Goal: Find specific page/section: Find specific page/section

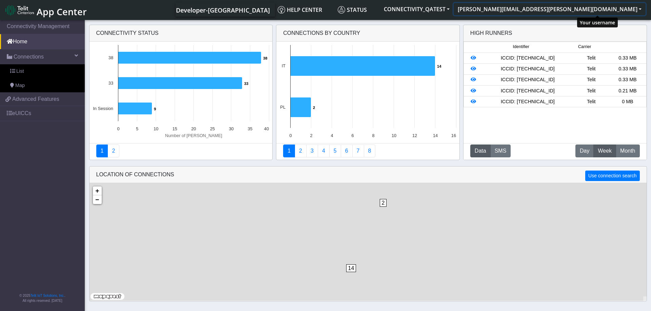
click at [638, 6] on button "[PERSON_NAME][EMAIL_ADDRESS][PERSON_NAME][DOMAIN_NAME]" at bounding box center [549, 9] width 192 height 12
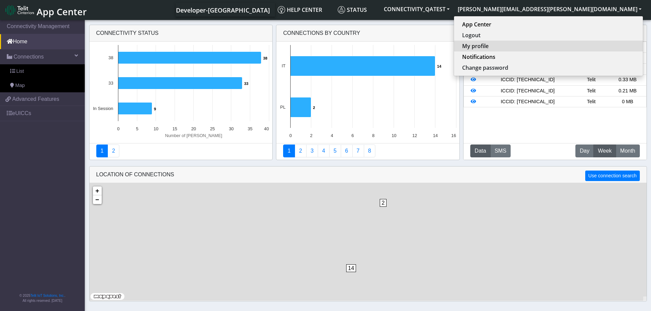
click at [572, 49] on button "My profile" at bounding box center [548, 46] width 189 height 11
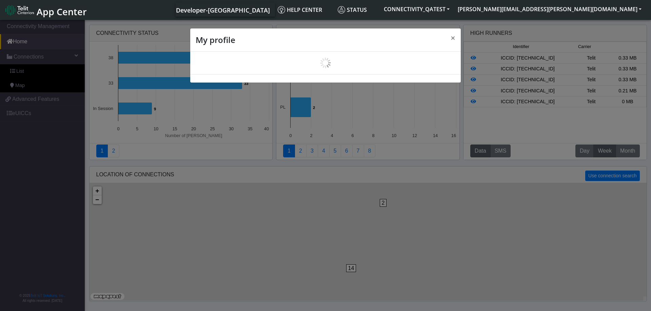
select select "en_US"
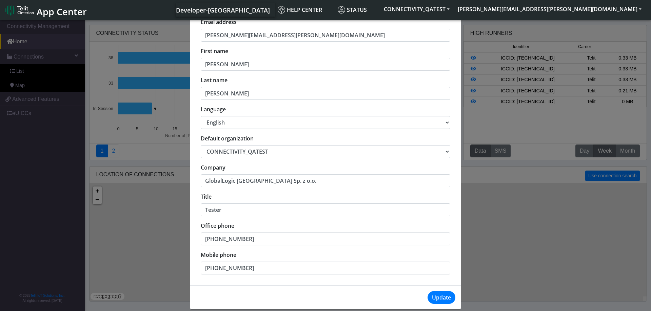
scroll to position [49, 0]
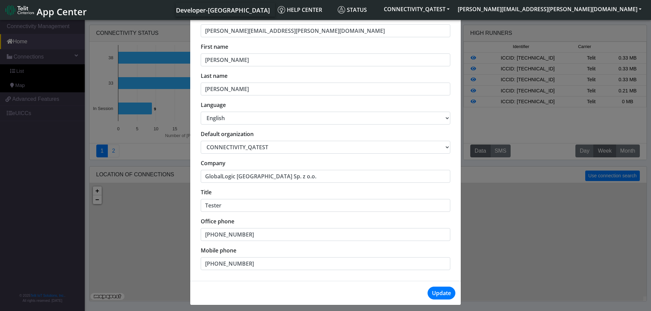
click at [503, 278] on div "My profile × Email address [PERSON_NAME][EMAIL_ADDRESS][PERSON_NAME][DOMAIN_NAM…" at bounding box center [325, 166] width 651 height 295
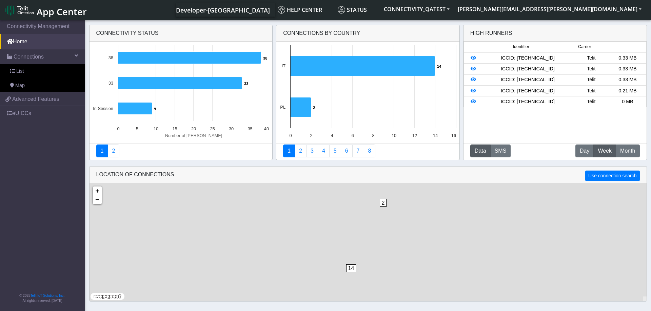
click at [48, 10] on span "App Center" at bounding box center [62, 11] width 50 height 13
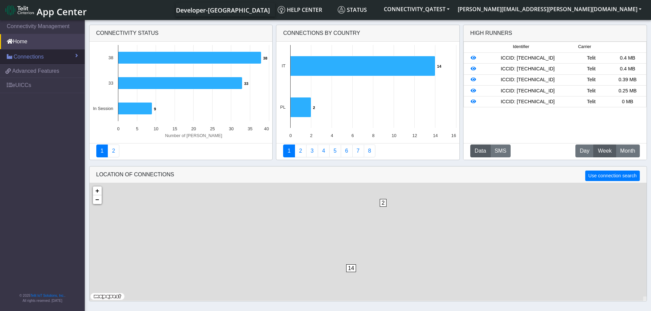
click at [71, 58] on link "Connections" at bounding box center [42, 56] width 85 height 15
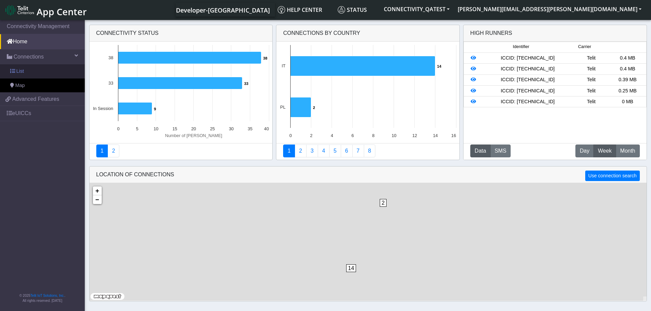
click at [40, 72] on link "List" at bounding box center [42, 71] width 85 height 14
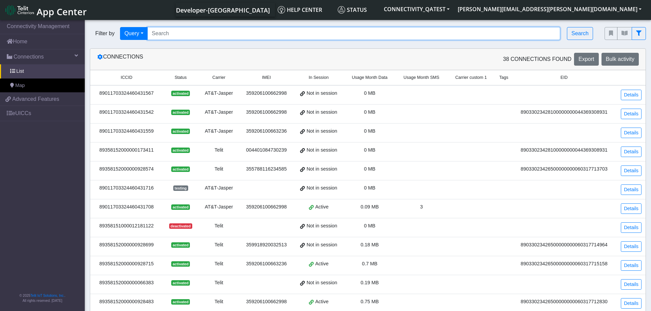
click at [227, 35] on input "Search..." at bounding box center [353, 33] width 413 height 13
paste input "89358152000000066060"
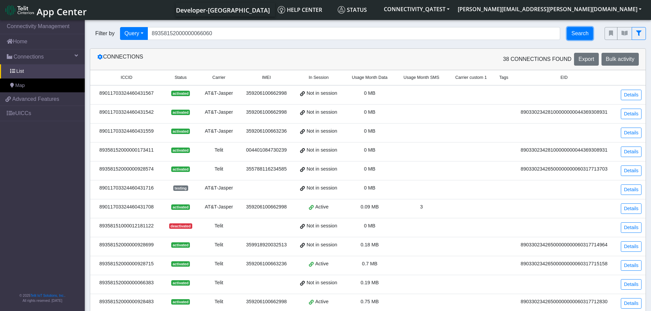
click at [574, 38] on button "Search" at bounding box center [580, 33] width 26 height 13
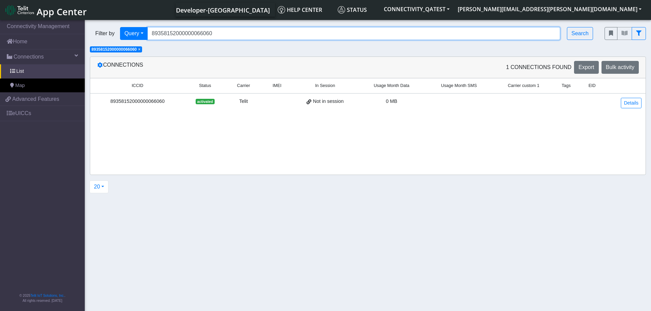
drag, startPoint x: 225, startPoint y: 35, endPoint x: 150, endPoint y: 38, distance: 74.9
click at [150, 38] on input "89358152000000066060" at bounding box center [353, 33] width 413 height 13
paste input "78"
type input "89358152000000066078"
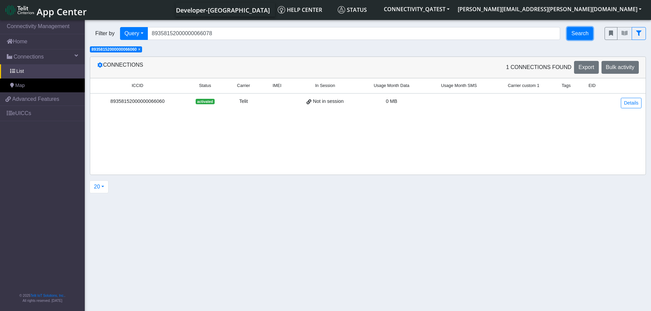
click at [581, 32] on button "Search" at bounding box center [580, 33] width 26 height 13
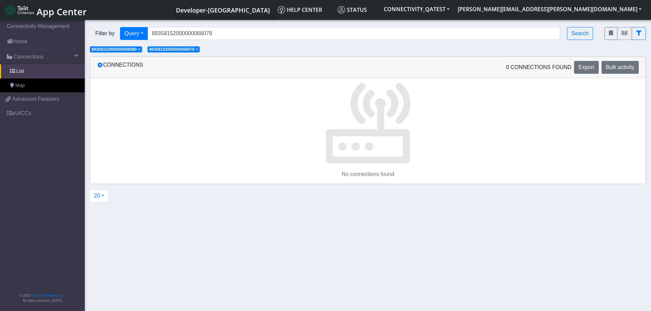
click at [140, 50] on span "×" at bounding box center [139, 49] width 2 height 5
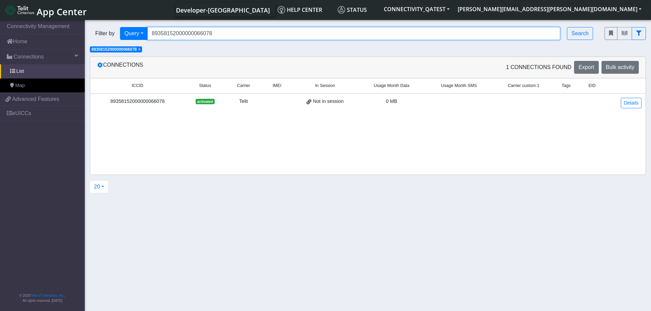
drag, startPoint x: 236, startPoint y: 33, endPoint x: 124, endPoint y: 33, distance: 111.5
click at [147, 33] on input "89358152000000066078" at bounding box center [353, 33] width 413 height 13
paste input "89358152000000066078"
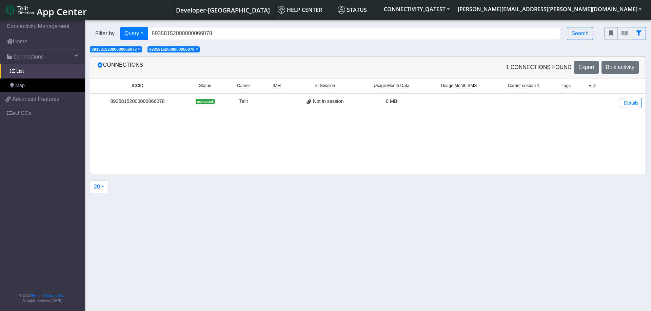
click at [140, 50] on span "×" at bounding box center [139, 49] width 2 height 5
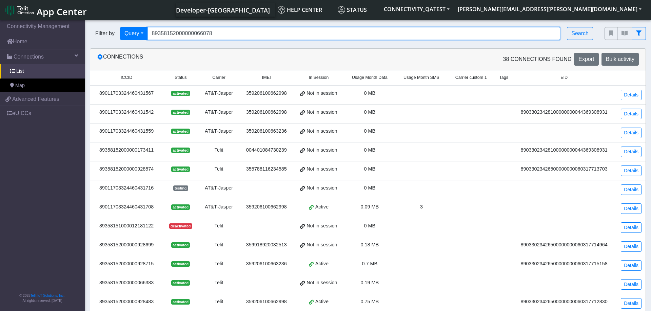
drag, startPoint x: 226, startPoint y: 32, endPoint x: 133, endPoint y: 37, distance: 93.0
click at [147, 37] on input "89358152000000066078" at bounding box center [353, 33] width 413 height 13
paste input "680"
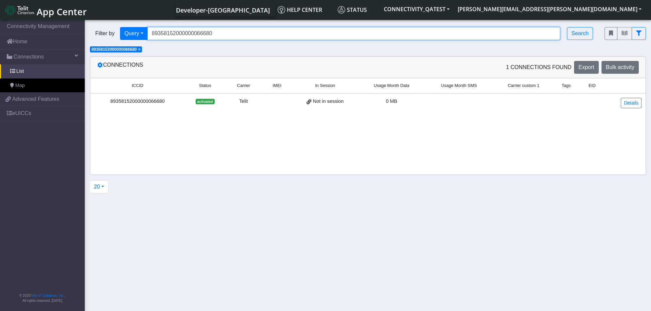
drag, startPoint x: 221, startPoint y: 33, endPoint x: 143, endPoint y: 33, distance: 77.6
click at [147, 33] on input "89358152000000066680" at bounding box center [353, 33] width 413 height 13
paste input "98"
type input "89358152000000066698"
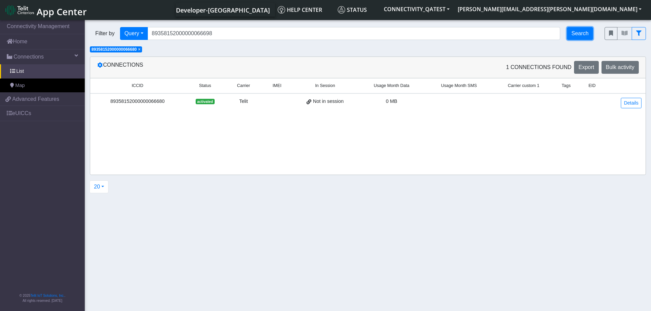
click at [576, 34] on button "Search" at bounding box center [580, 33] width 26 height 13
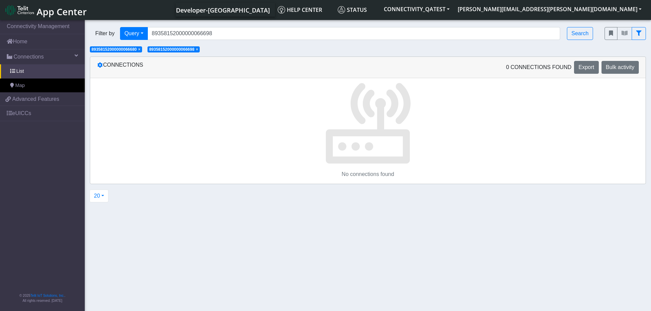
click at [140, 50] on span "×" at bounding box center [139, 49] width 2 height 5
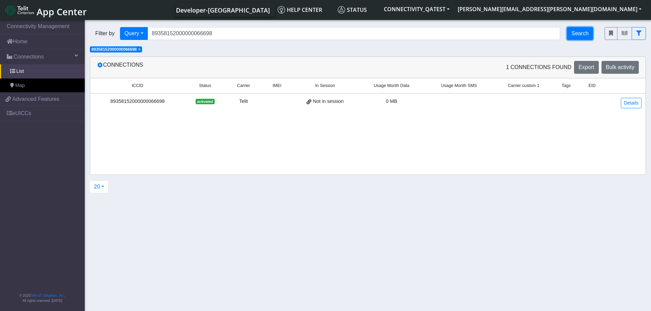
click at [577, 31] on button "Search" at bounding box center [580, 33] width 26 height 13
click at [140, 50] on span "×" at bounding box center [139, 49] width 2 height 5
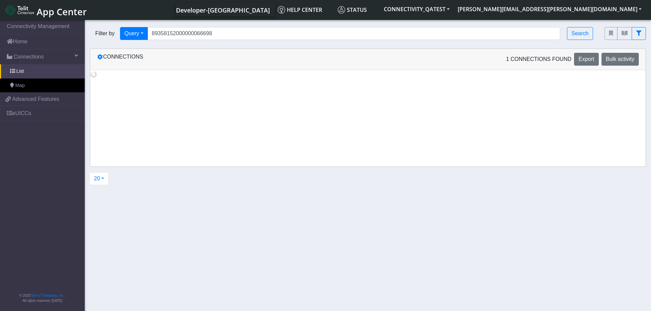
click at [141, 50] on div "Connections 1 Connections found Export Bulk activity" at bounding box center [367, 59] width 555 height 21
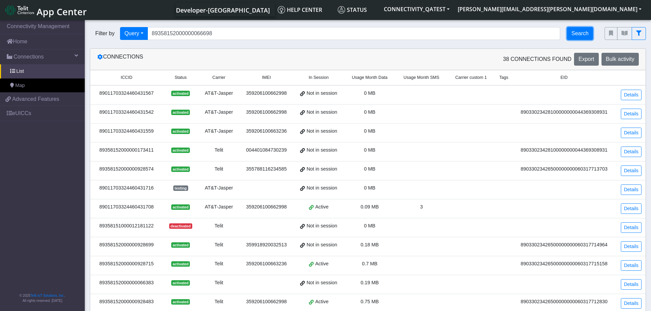
click at [584, 33] on button "Search" at bounding box center [580, 33] width 26 height 13
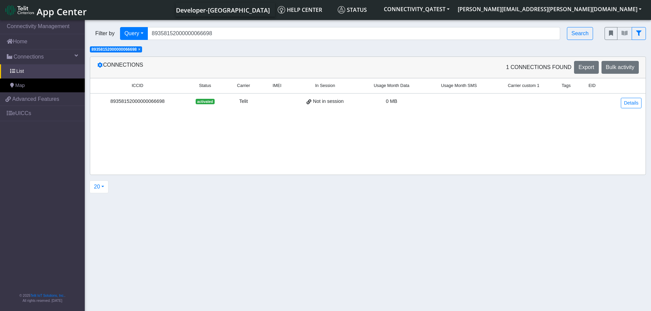
click at [152, 103] on div "89358152000000066698" at bounding box center [137, 101] width 86 height 7
